Goal: Transaction & Acquisition: Obtain resource

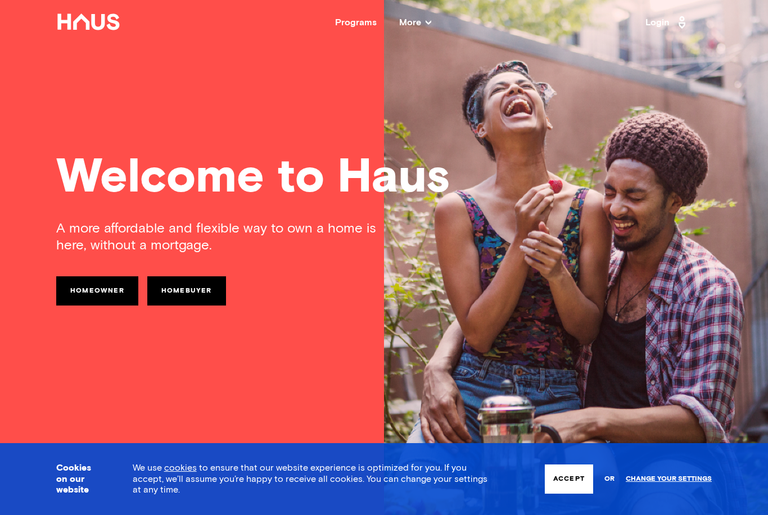
click at [662, 30] on link "Login" at bounding box center [667, 22] width 44 height 18
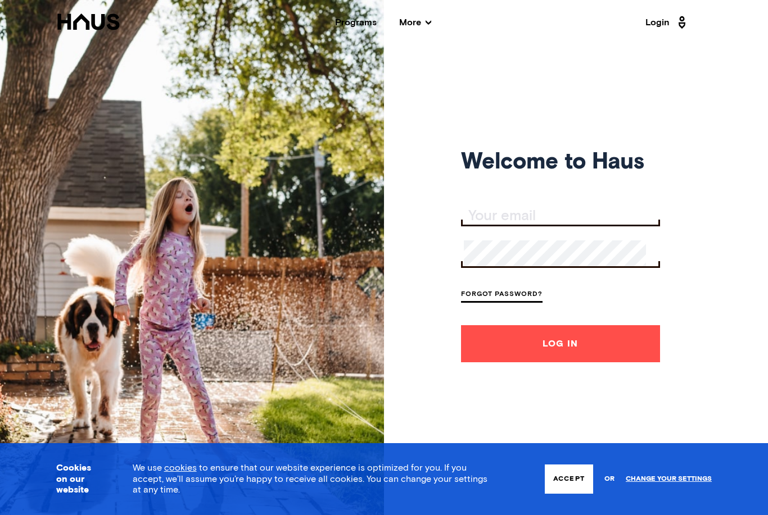
click at [535, 224] on input "Your email" at bounding box center [562, 217] width 196 height 16
type input "clovel2@yahoo.com"
click at [553, 363] on button "Log In" at bounding box center [560, 343] width 199 height 37
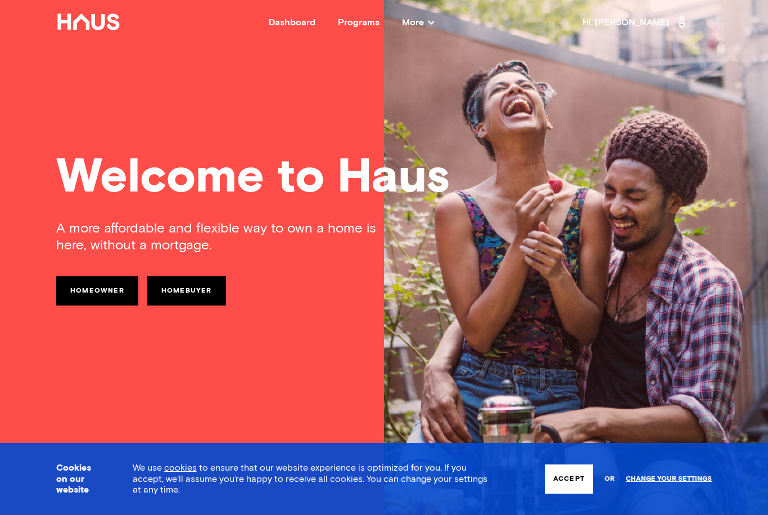
click at [111, 290] on link "Homeowner" at bounding box center [97, 291] width 82 height 29
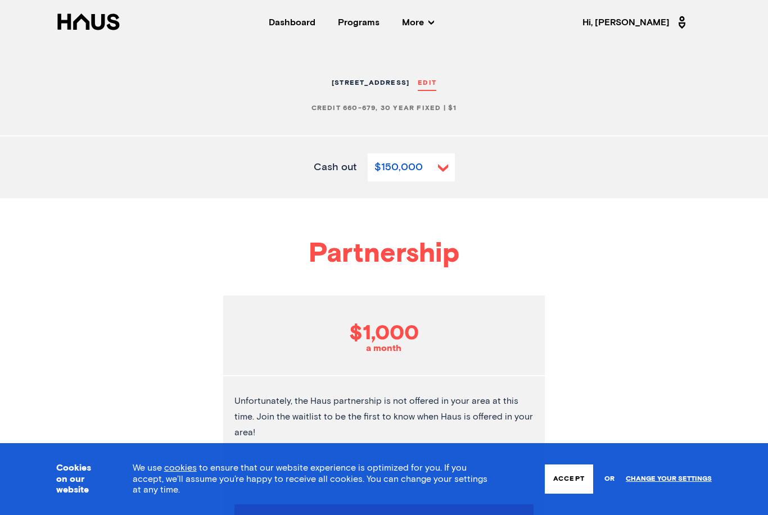
click at [315, 24] on div "Dashboard" at bounding box center [292, 22] width 47 height 9
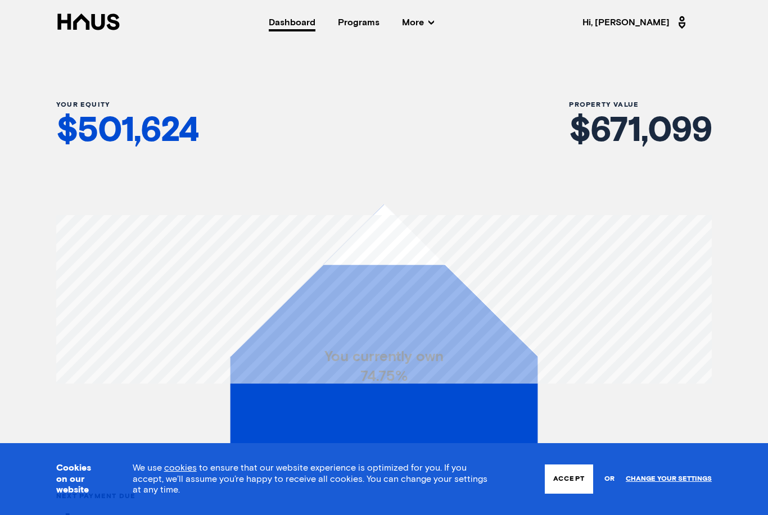
click at [576, 487] on button "Accept" at bounding box center [569, 479] width 48 height 29
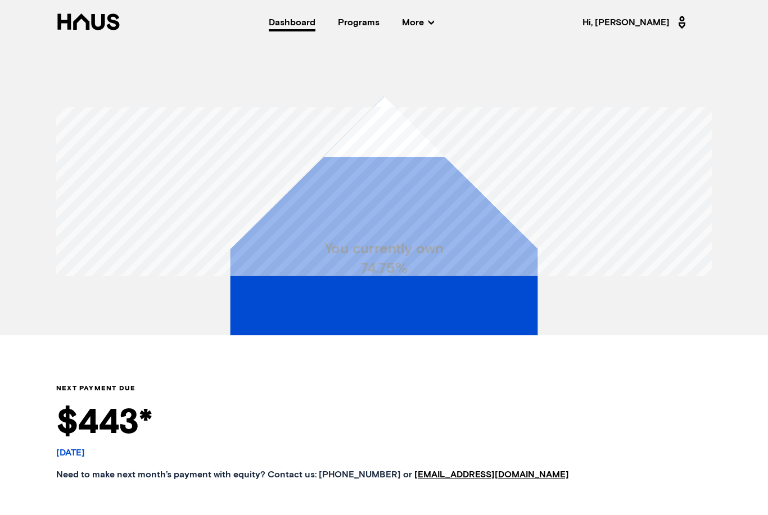
scroll to position [94, 0]
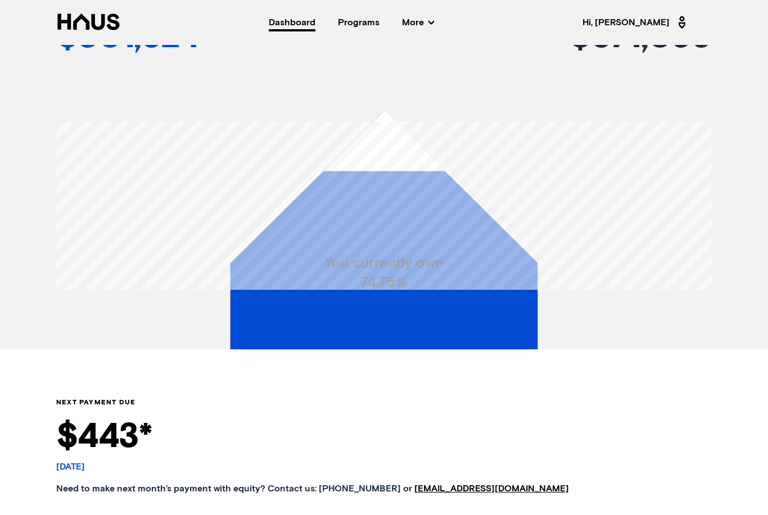
click at [379, 24] on div "Programs" at bounding box center [359, 22] width 42 height 9
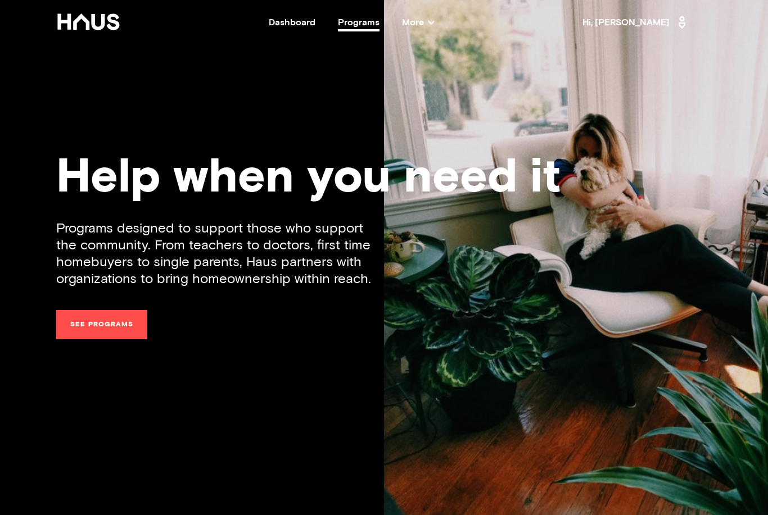
click at [132, 319] on link "See programs" at bounding box center [101, 324] width 91 height 29
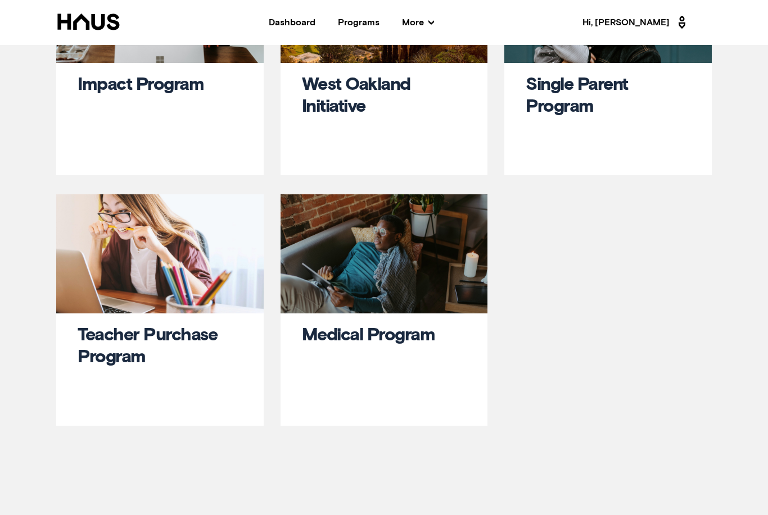
click at [205, 339] on link "Teacher Purchase Program" at bounding box center [147, 347] width 139 height 40
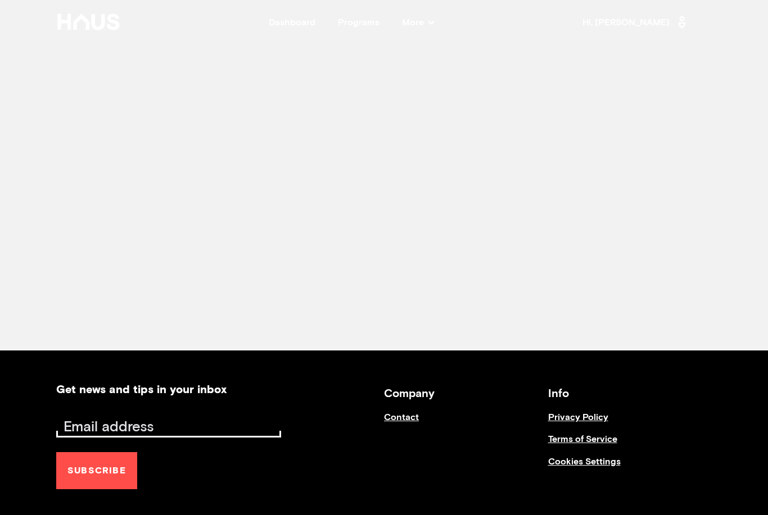
scroll to position [151, 0]
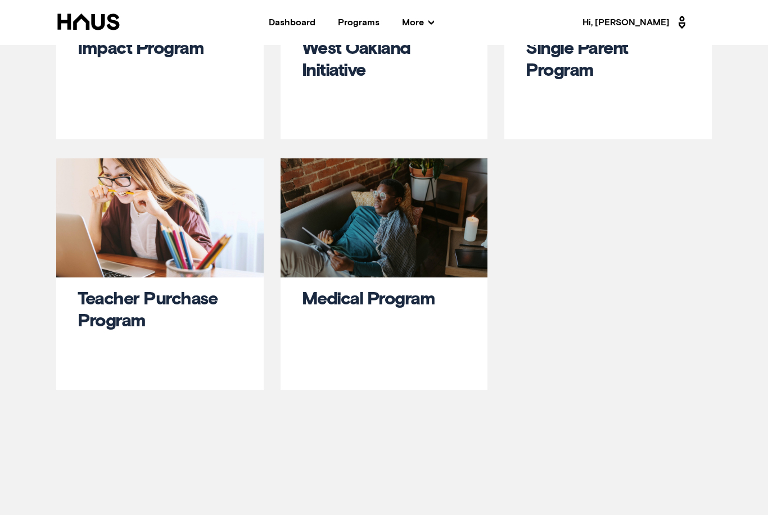
click at [424, 298] on link "Medical Program" at bounding box center [368, 300] width 133 height 18
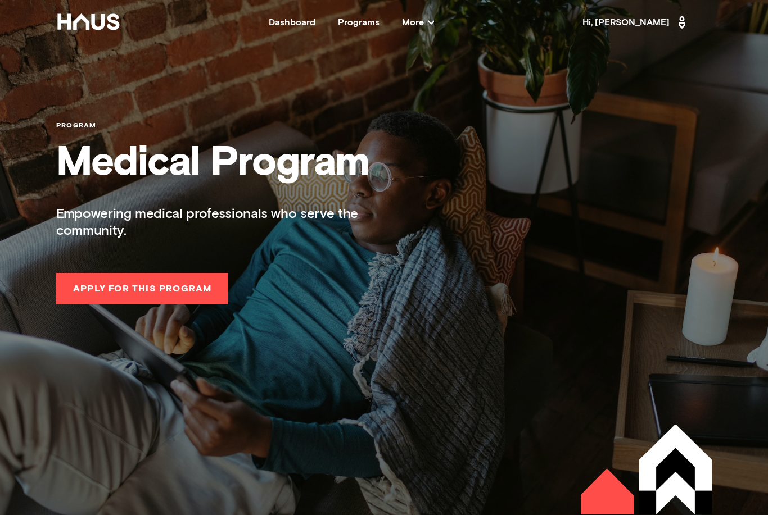
click at [203, 295] on button "Apply for this Program" at bounding box center [142, 288] width 172 height 31
